Goal: Find specific fact: Find specific fact

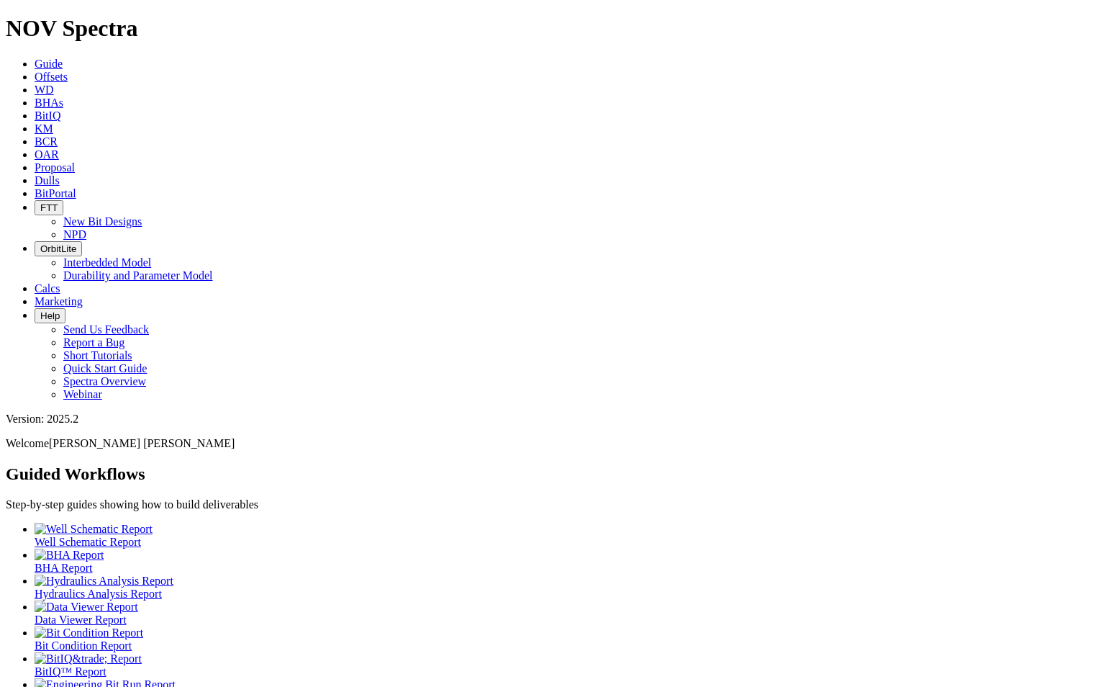
scroll to position [7, 0]
click at [60, 174] on link "Dulls" at bounding box center [47, 180] width 25 height 12
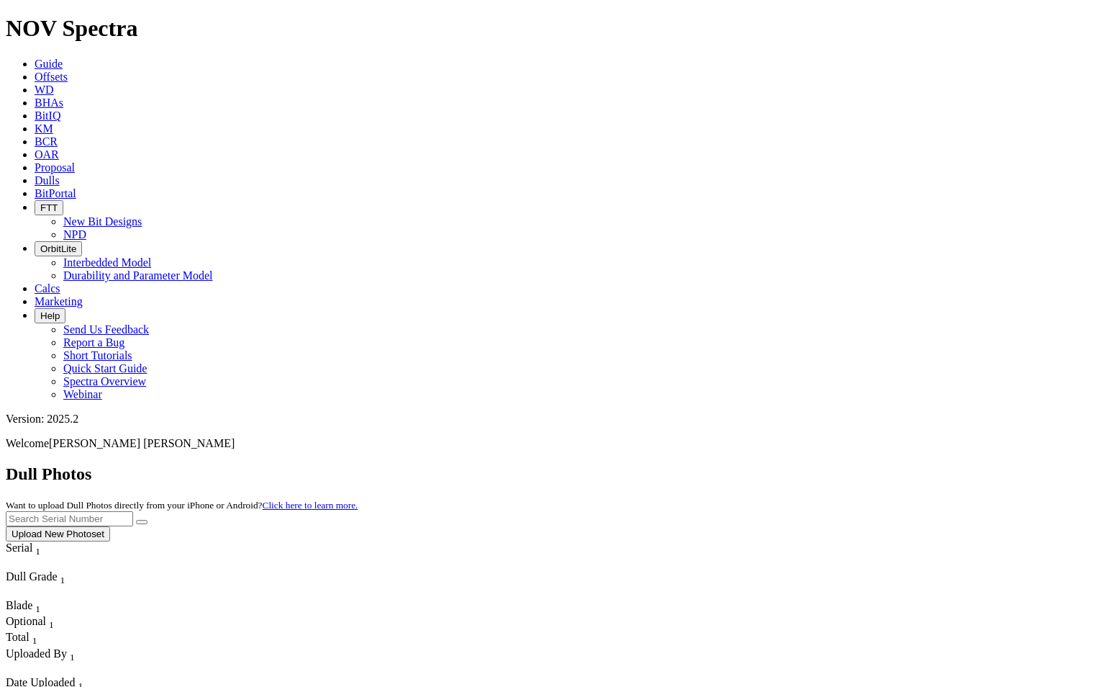
click at [133, 511] on input "text" at bounding box center [69, 518] width 127 height 15
type input "A320975"
click at [148, 520] on button "submit" at bounding box center [142, 522] width 12 height 4
